Goal: Book appointment/travel/reservation

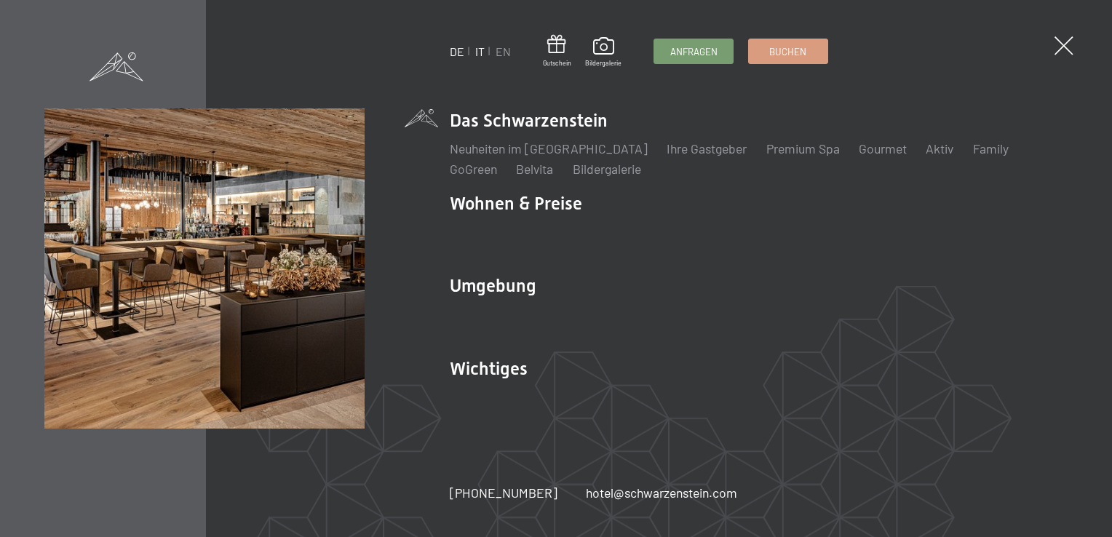
click at [482, 52] on link "IT" at bounding box center [479, 51] width 9 height 14
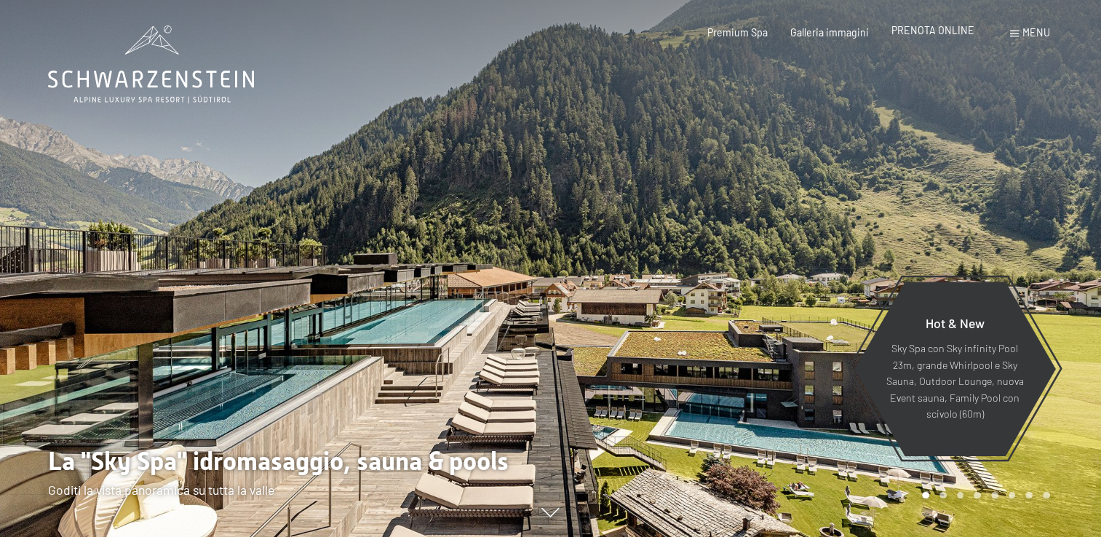
click at [919, 29] on span "PRENOTA ONLINE" at bounding box center [932, 30] width 83 height 12
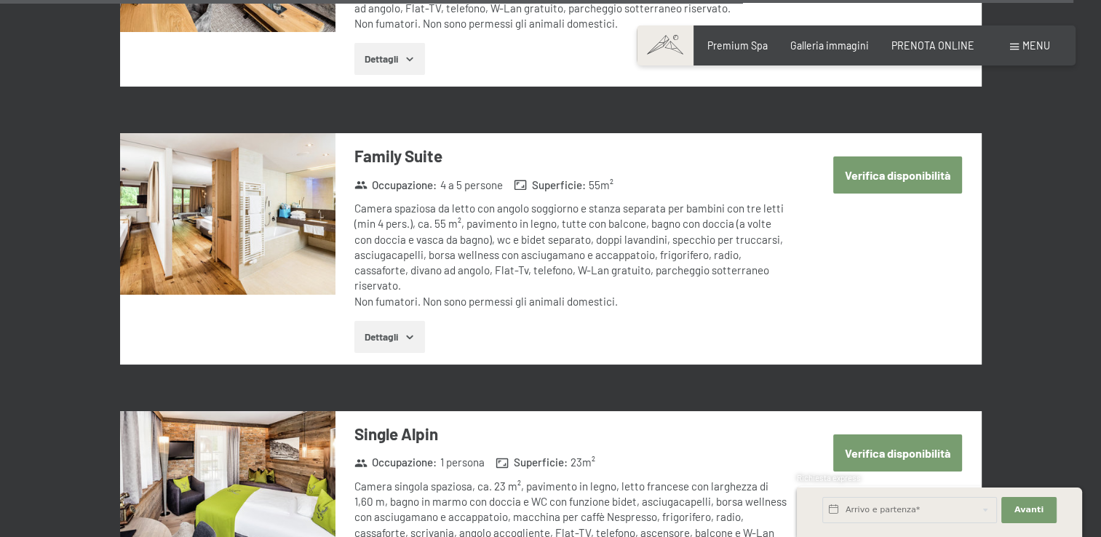
scroll to position [4875, 0]
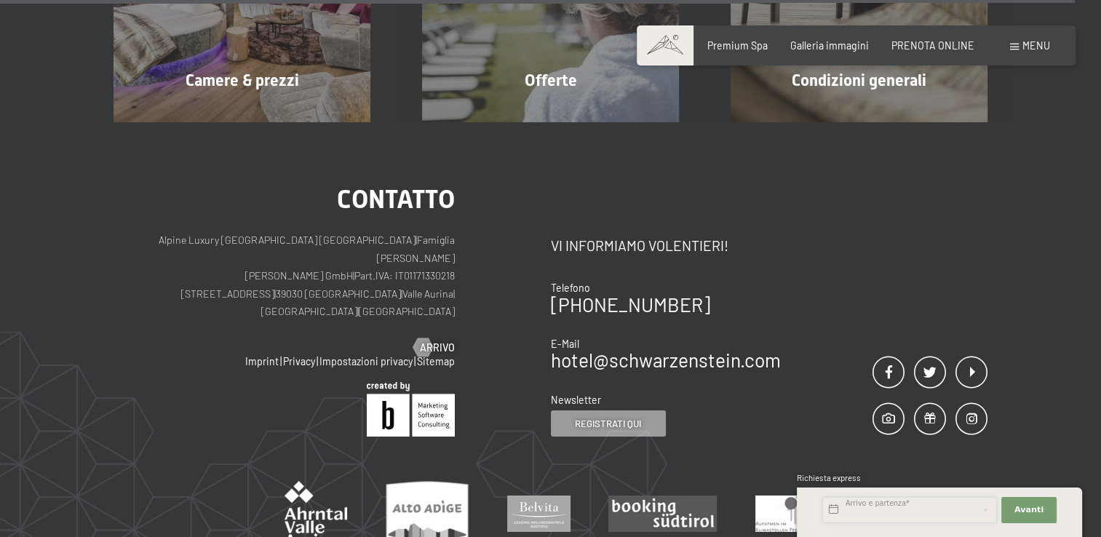
click at [951, 513] on input "text" at bounding box center [909, 510] width 175 height 26
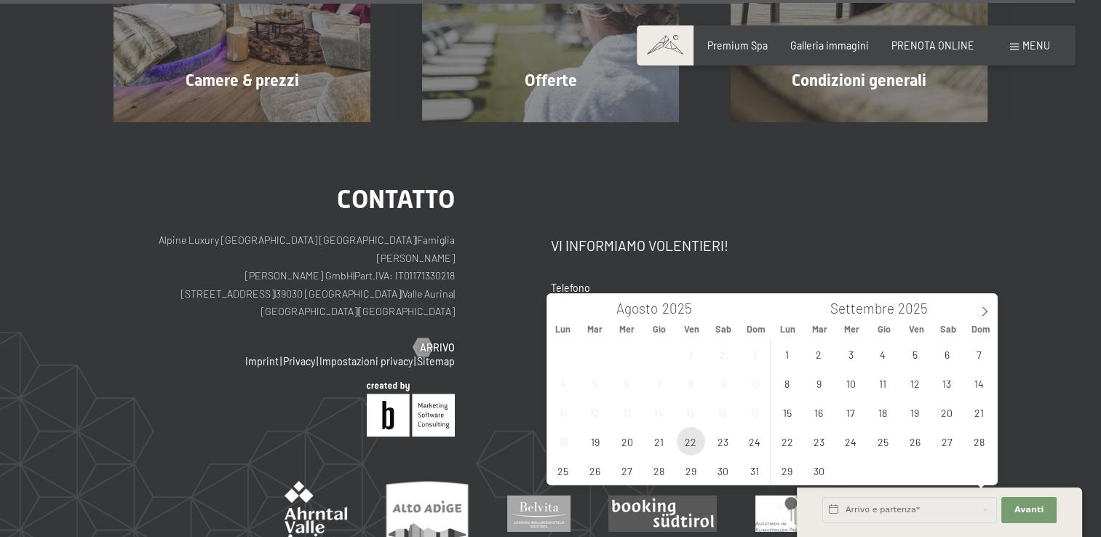
click at [691, 445] on span "22" at bounding box center [691, 441] width 28 height 28
click at [722, 440] on span "23" at bounding box center [723, 441] width 28 height 28
type input "Ven. 22/08/2025 - Sab. 23/08/2025"
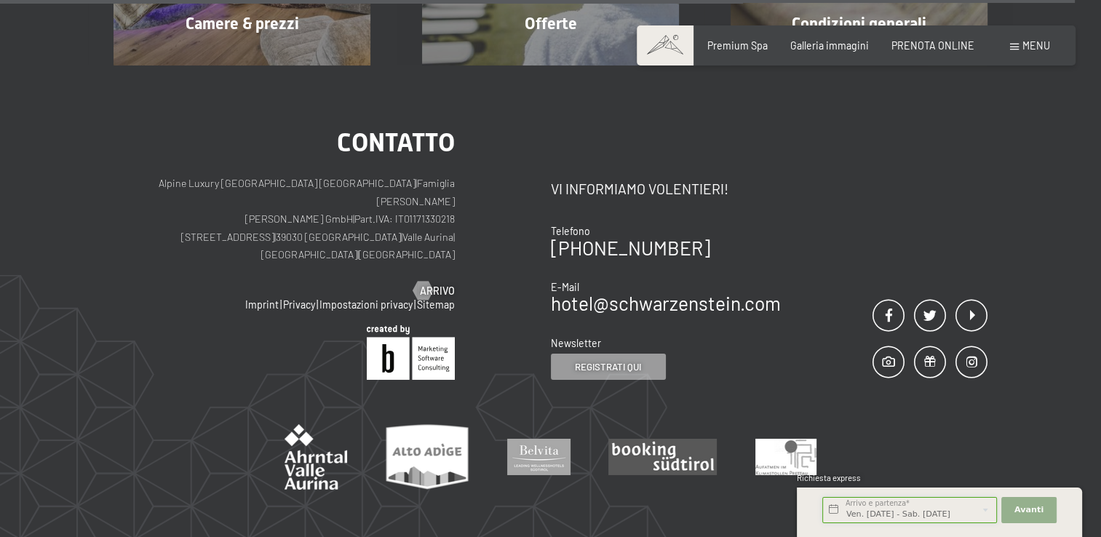
scroll to position [4847, 0]
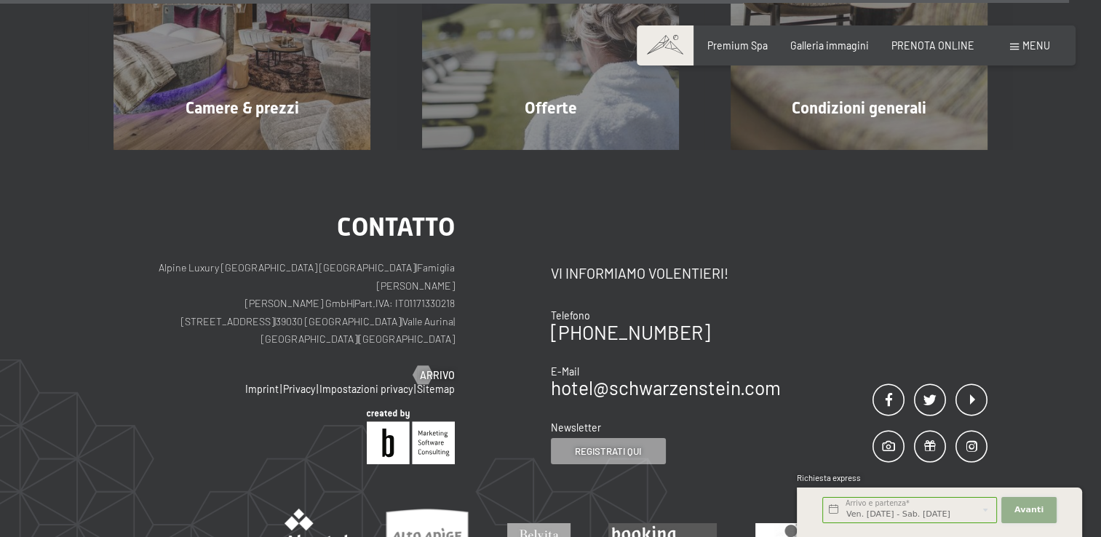
click at [1036, 510] on span "Avanti" at bounding box center [1028, 510] width 29 height 12
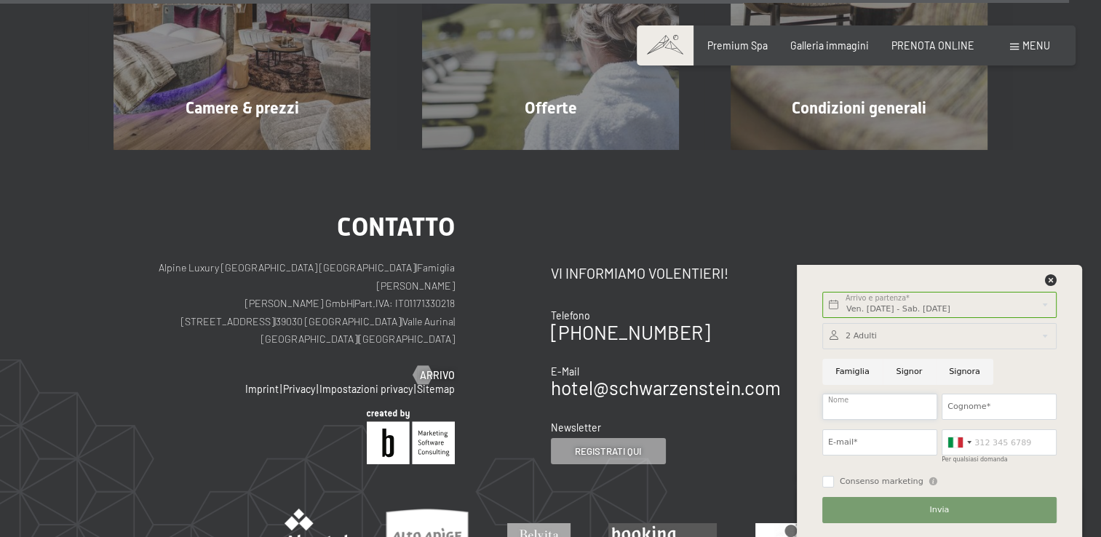
click at [906, 412] on input "Nome" at bounding box center [879, 407] width 115 height 26
click at [871, 407] on input "Nome" at bounding box center [879, 407] width 115 height 26
type input "Silvia"
type input "Sola"
type input "silvia.sola@omvventura.it"
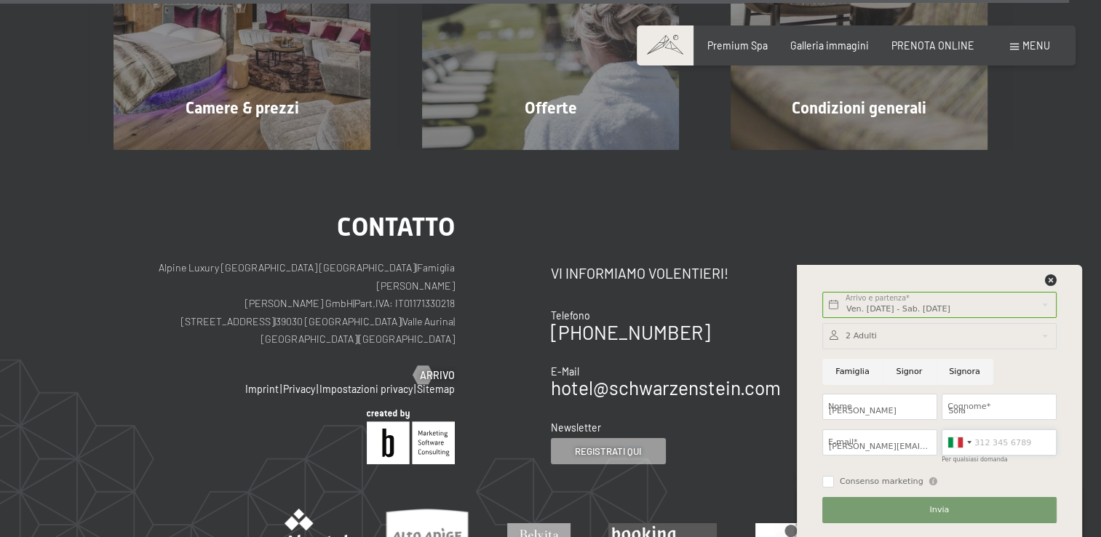
type input "3397281713"
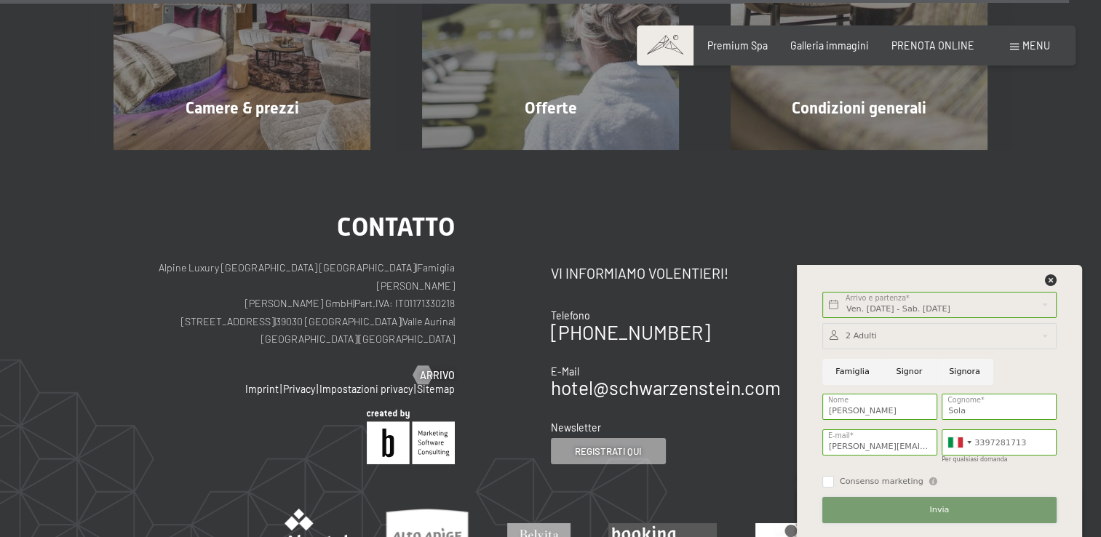
click at [929, 511] on button "Invia" at bounding box center [939, 510] width 234 height 26
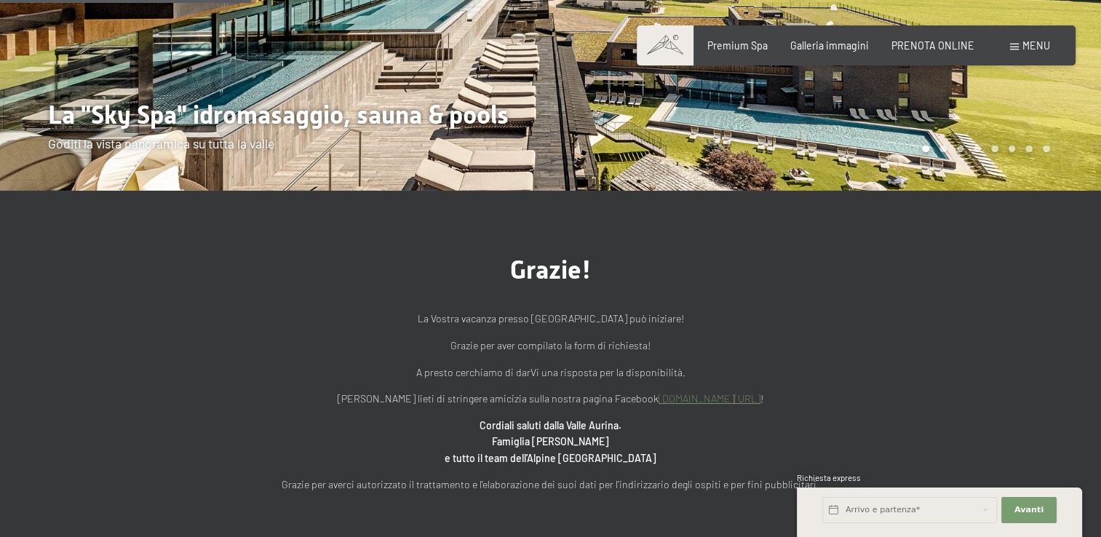
scroll to position [291, 0]
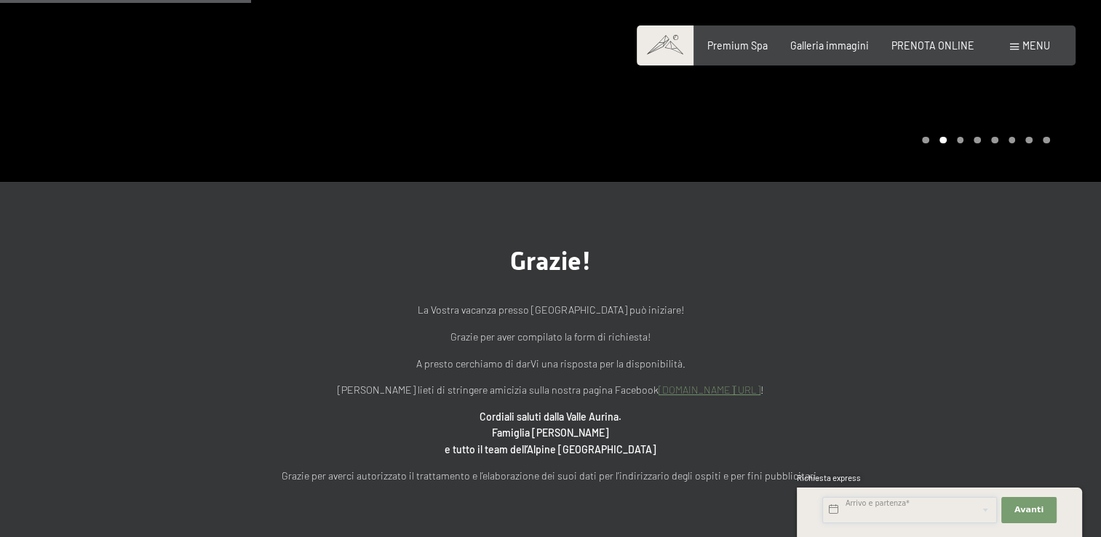
click at [934, 516] on input "text" at bounding box center [909, 510] width 175 height 26
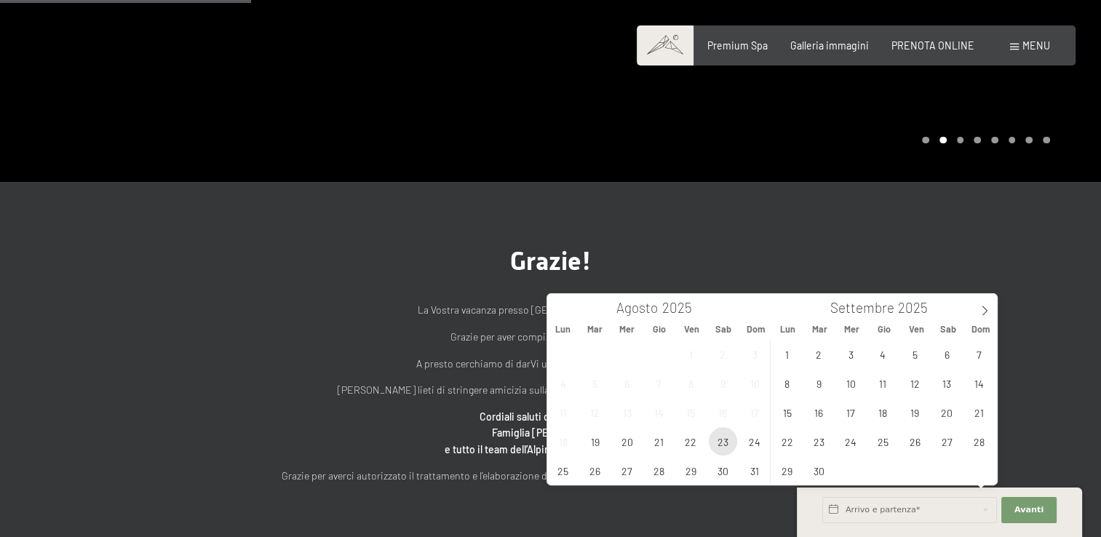
click at [719, 440] on span "23" at bounding box center [723, 441] width 28 height 28
click at [758, 444] on span "24" at bounding box center [755, 441] width 28 height 28
type input "Sab. 23/08/2025 - Dom. 24/08/2025"
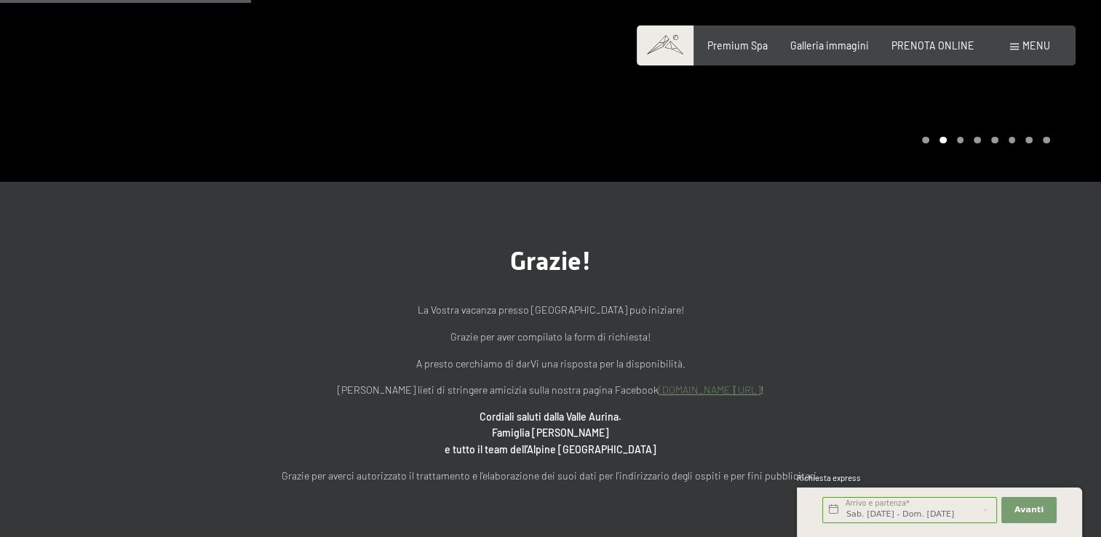
scroll to position [0, 0]
click at [1036, 508] on span "Avanti" at bounding box center [1028, 510] width 29 height 12
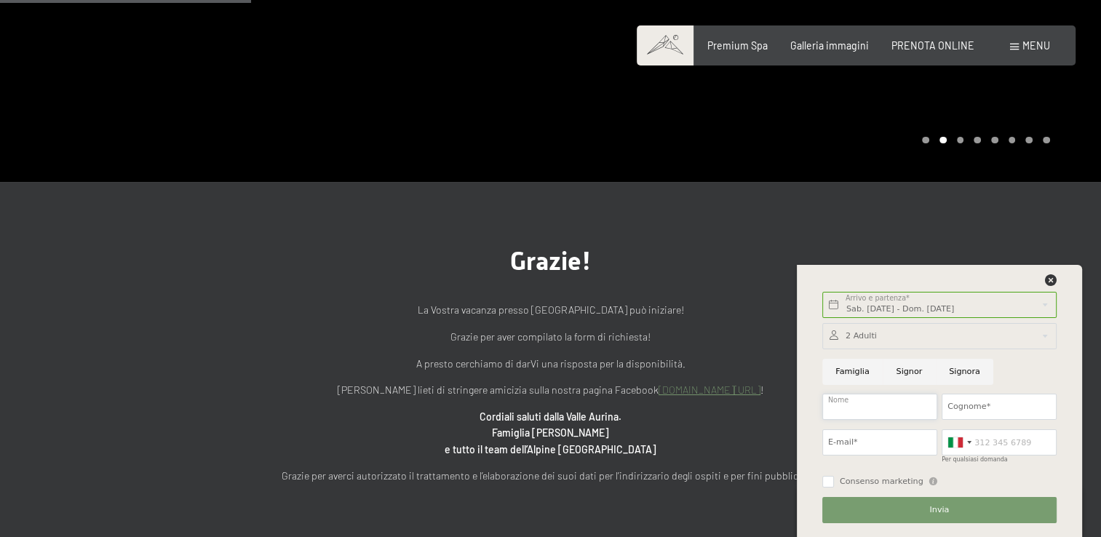
click at [879, 400] on input "Nome" at bounding box center [879, 407] width 115 height 26
type input "Silvia"
type input "Sola"
type input "silvia.sola@omvventura.it"
type input "3397281713"
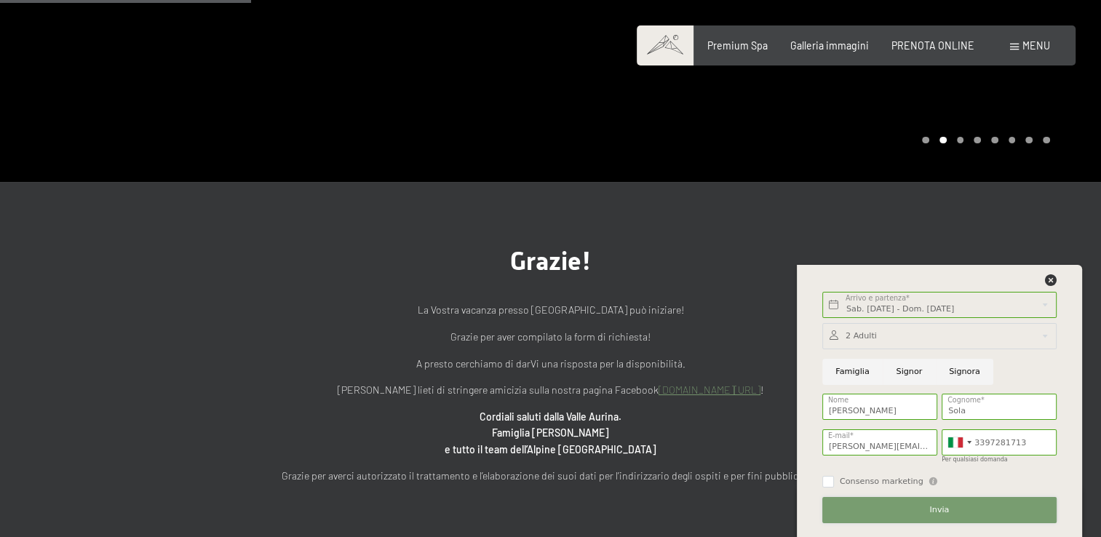
click at [946, 510] on span "Invia" at bounding box center [939, 510] width 20 height 12
